Goal: Task Accomplishment & Management: Manage account settings

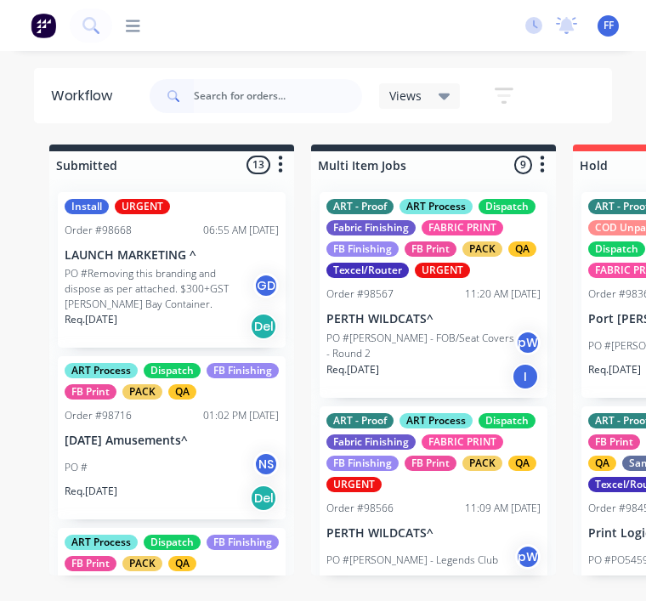
scroll to position [22, 0]
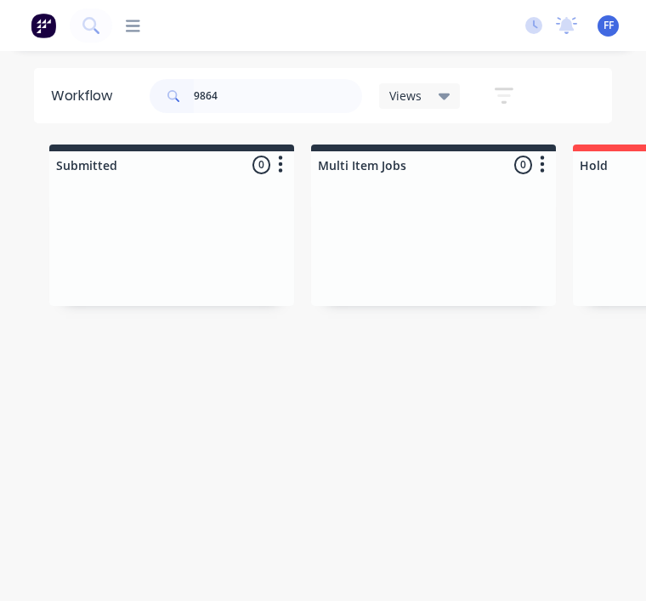
type input "98648"
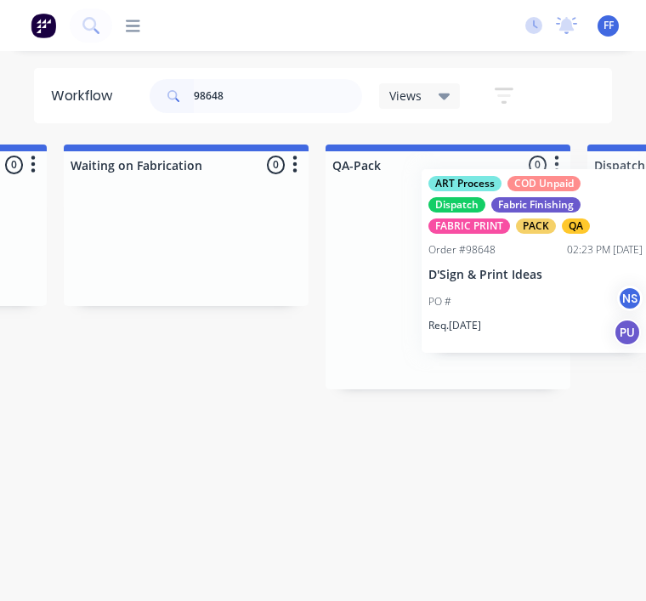
scroll to position [22, 4180]
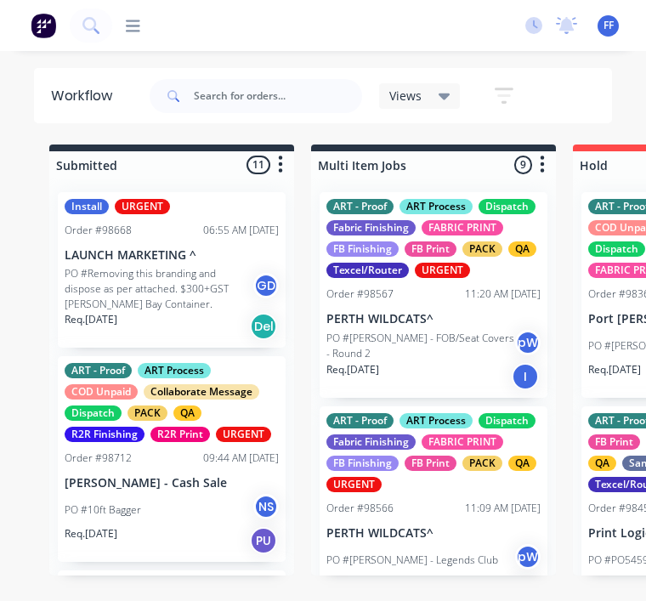
click at [606, 31] on span "FF" at bounding box center [608, 25] width 10 height 15
click at [614, 15] on div "FF All Flags & Signs Pty Ltd Fabric Finishing Productivity Profile Sign out" at bounding box center [607, 25] width 21 height 21
click at [606, 24] on span "FF" at bounding box center [608, 25] width 10 height 15
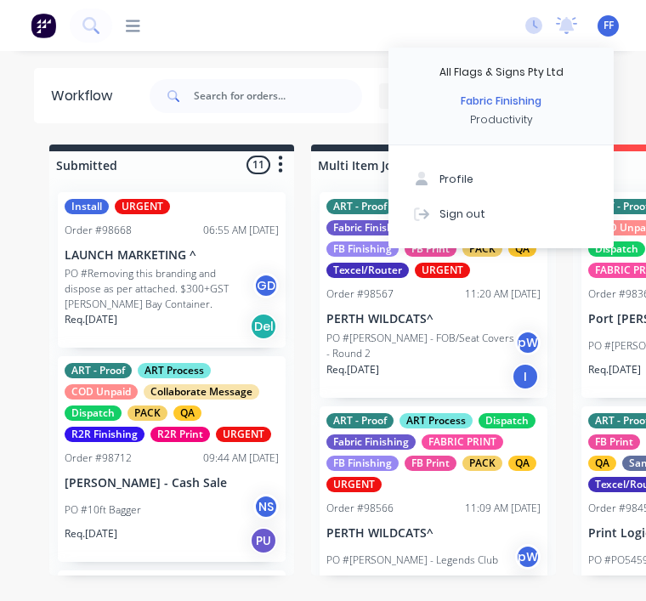
click at [485, 204] on button "Sign out" at bounding box center [500, 213] width 225 height 34
